Goal: Check status: Check status

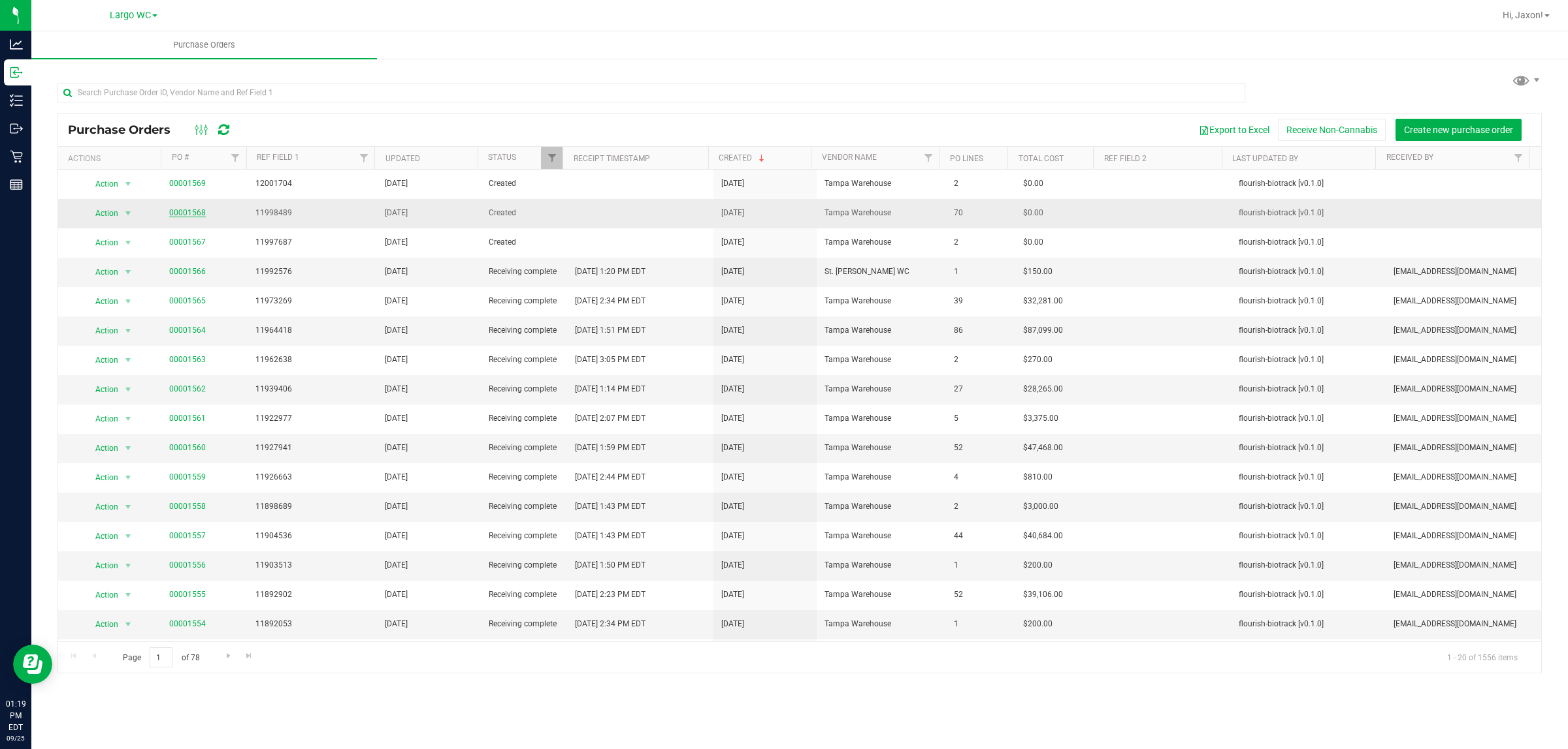
click at [189, 215] on link "00001568" at bounding box center [187, 212] width 37 height 9
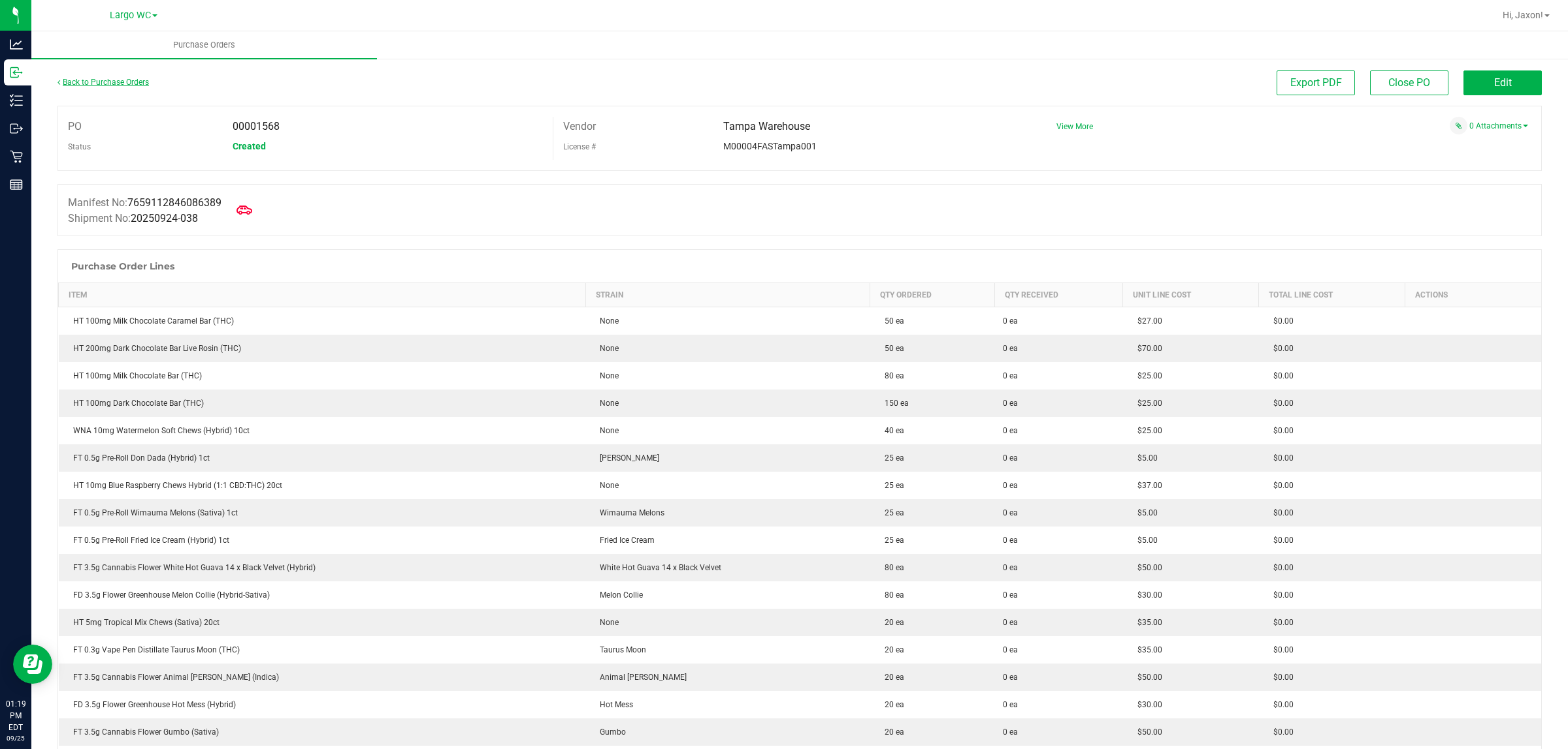
click at [105, 81] on link "Back to Purchase Orders" at bounding box center [103, 82] width 91 height 9
